Goal: Task Accomplishment & Management: Use online tool/utility

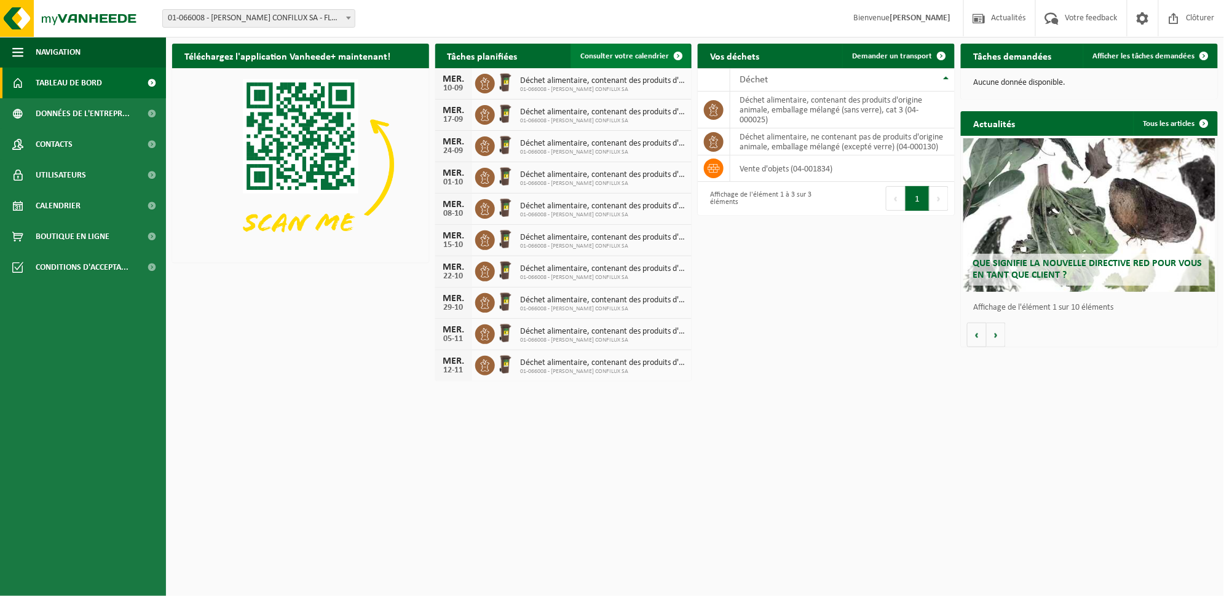
click at [632, 57] on span "Consulter votre calendrier" at bounding box center [624, 56] width 89 height 8
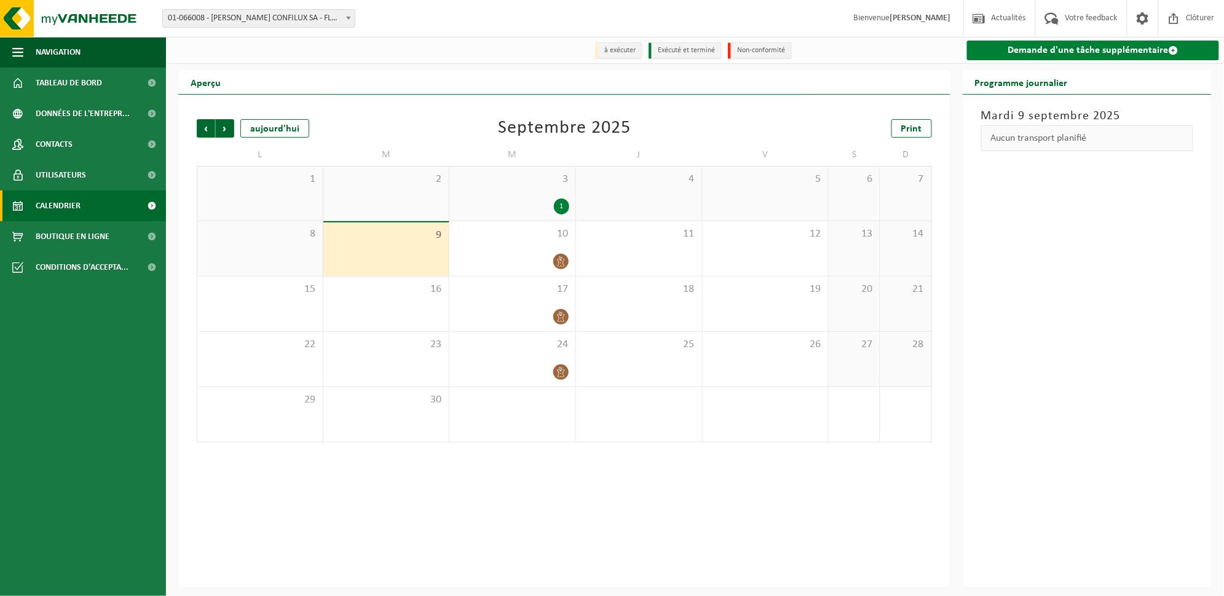
click at [1052, 52] on link "Demande d'une tâche supplémentaire" at bounding box center [1093, 51] width 252 height 20
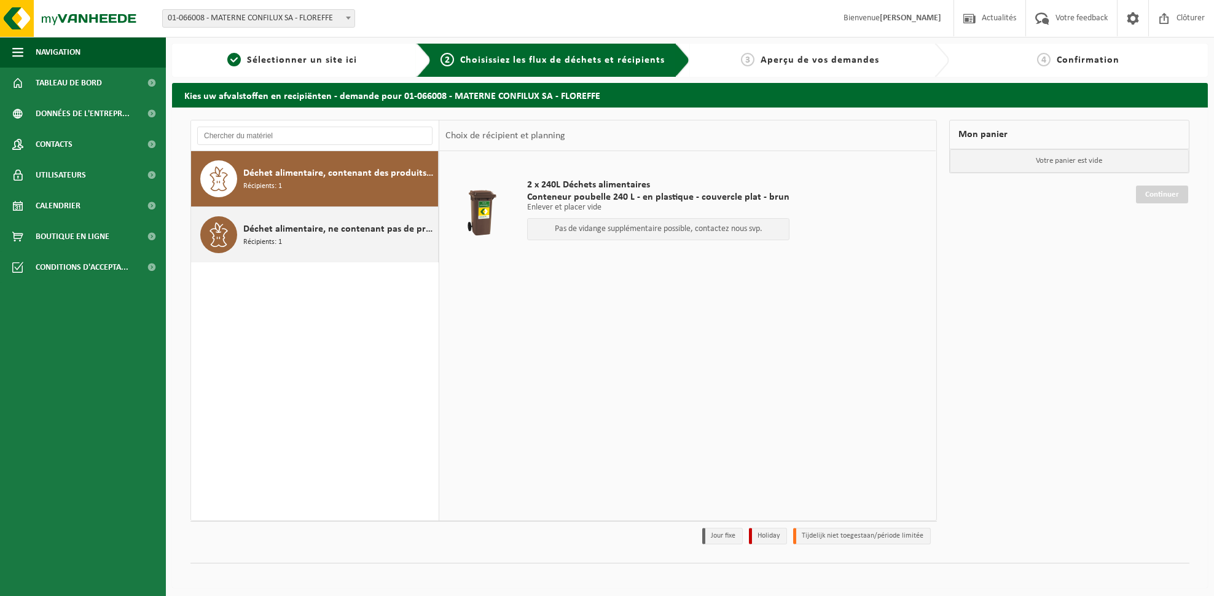
click at [376, 236] on span "Déchet alimentaire, ne contenant pas de produits d'origine animale, emballage m…" at bounding box center [339, 229] width 192 height 15
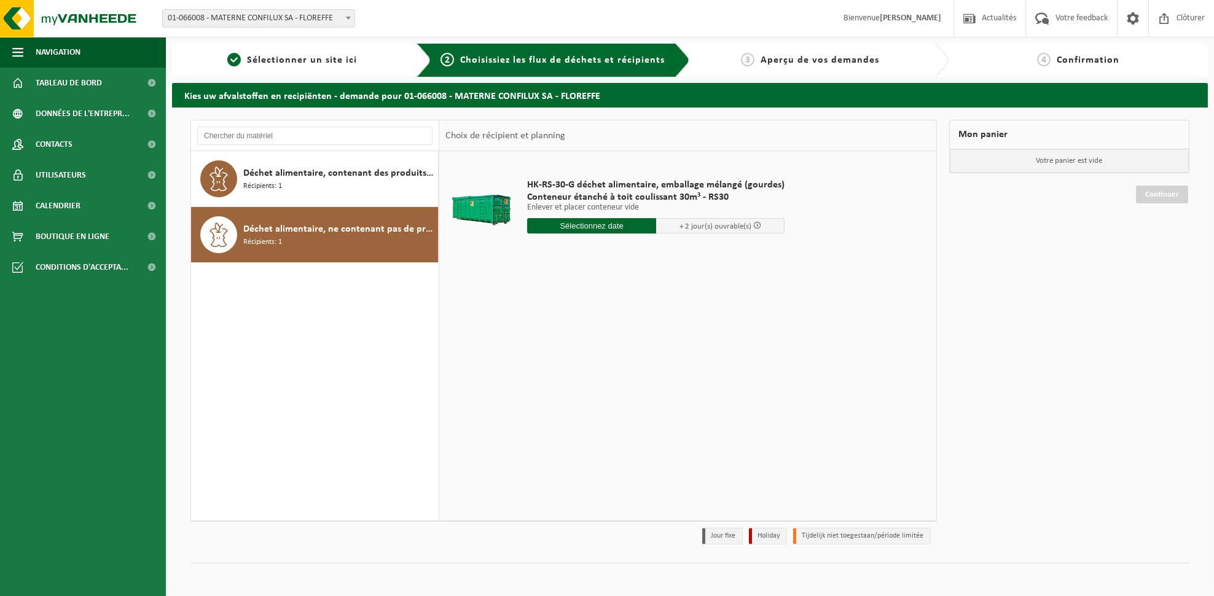
click at [604, 230] on input "text" at bounding box center [591, 225] width 129 height 15
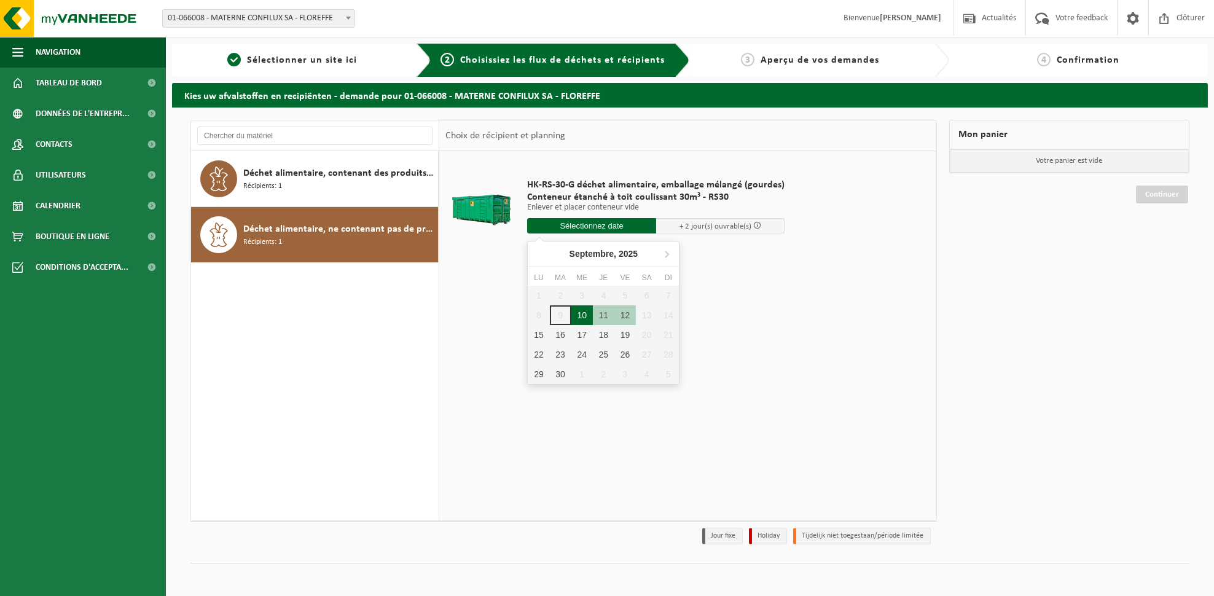
click at [578, 315] on div "10" at bounding box center [583, 315] width 22 height 20
type input "à partir de 2025-09-10"
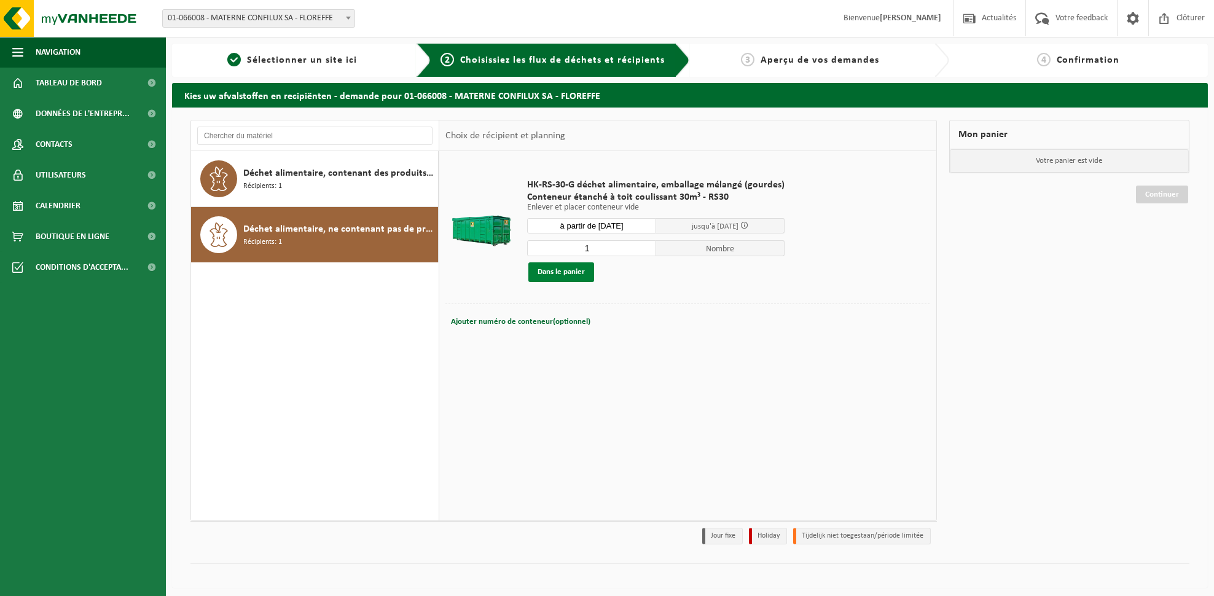
click at [549, 275] on button "Dans le panier" at bounding box center [562, 272] width 66 height 20
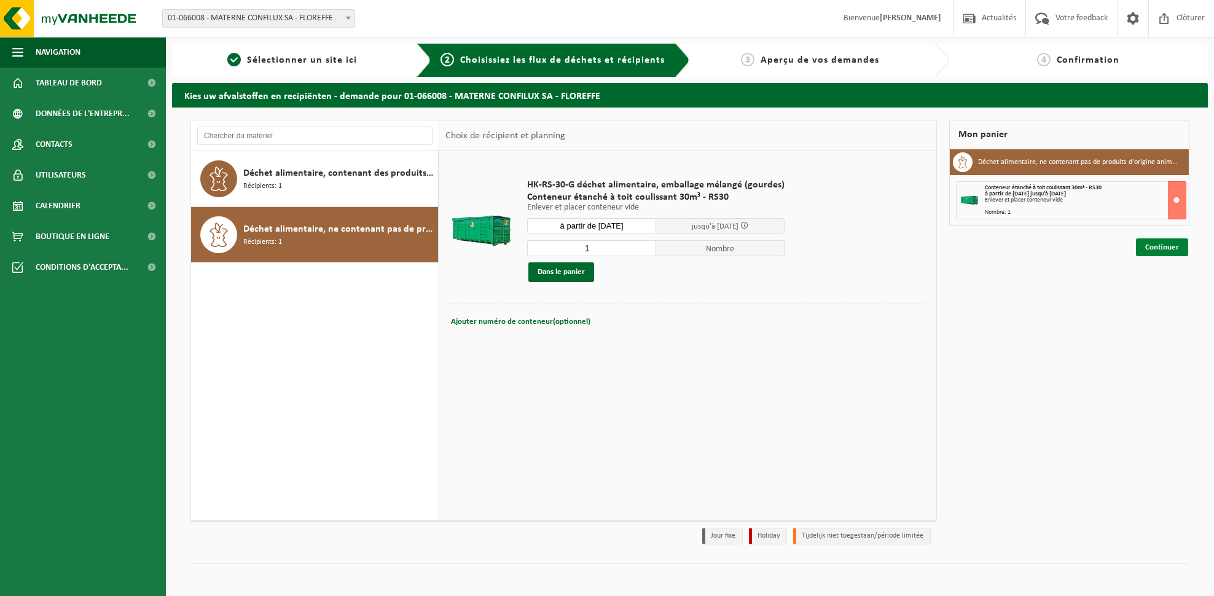
click at [1137, 243] on link "Continuer" at bounding box center [1162, 247] width 52 height 18
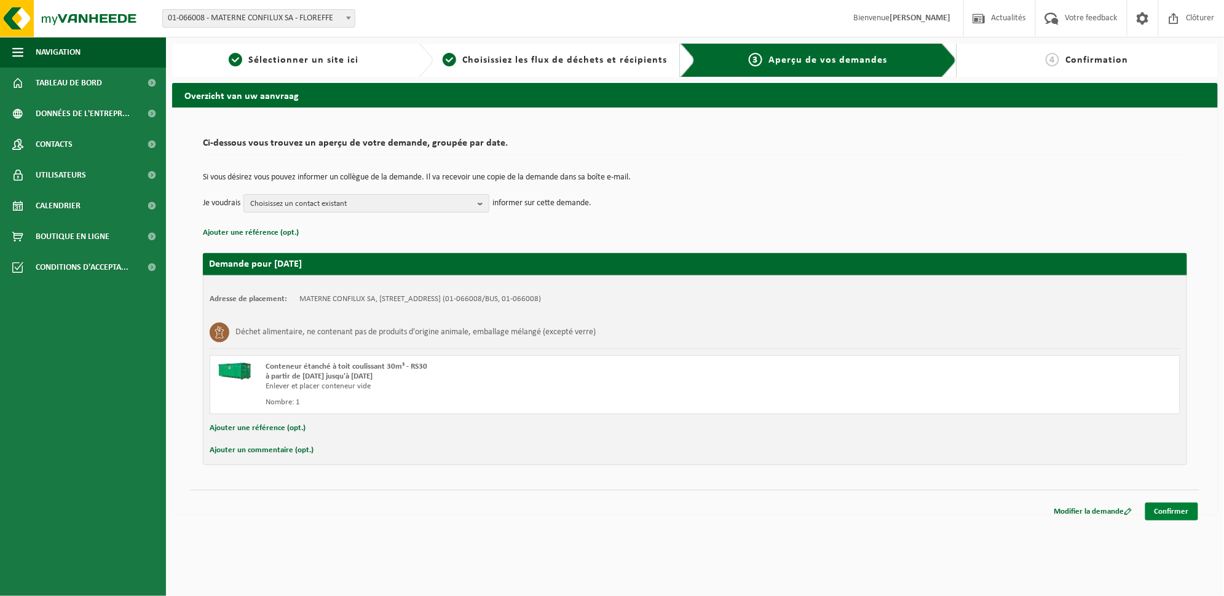
click at [1170, 511] on link "Confirmer" at bounding box center [1171, 512] width 53 height 18
